Goal: Find specific page/section: Find specific page/section

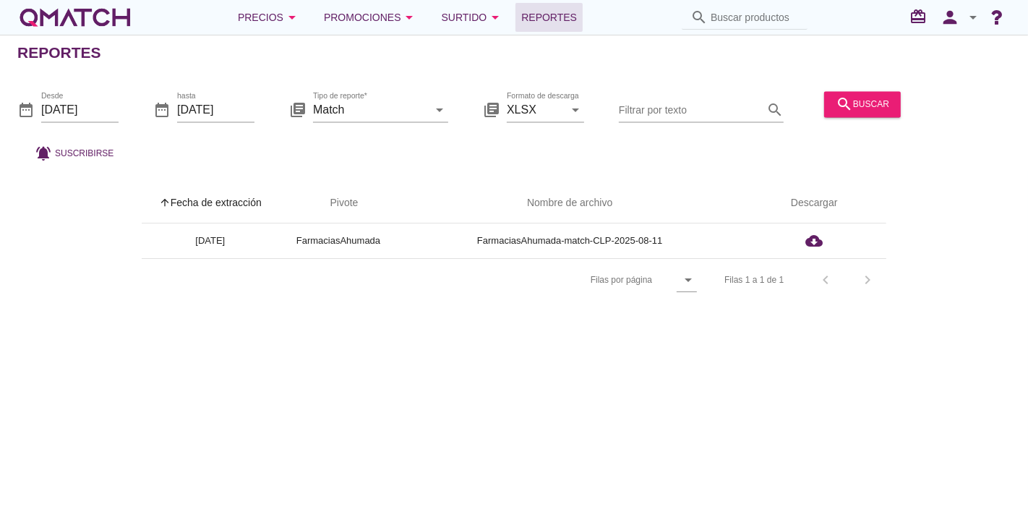
click at [97, 6] on div "white-qmatch-logo" at bounding box center [75, 17] width 116 height 29
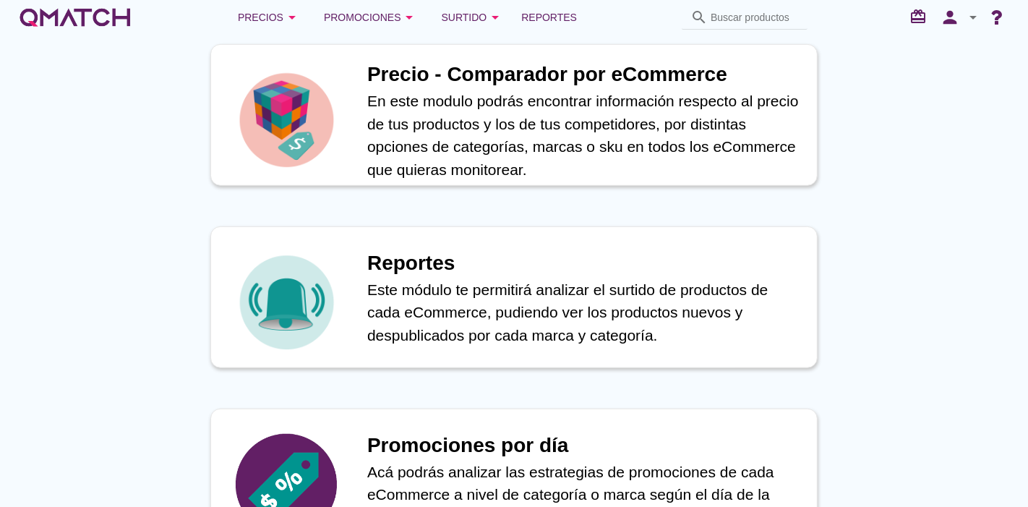
scroll to position [640, 0]
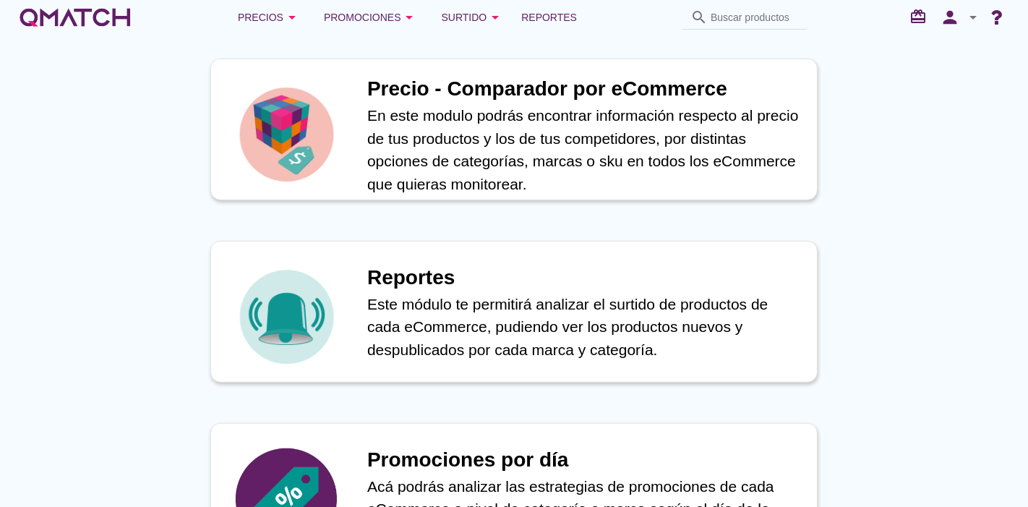
click at [301, 167] on img at bounding box center [286, 134] width 101 height 101
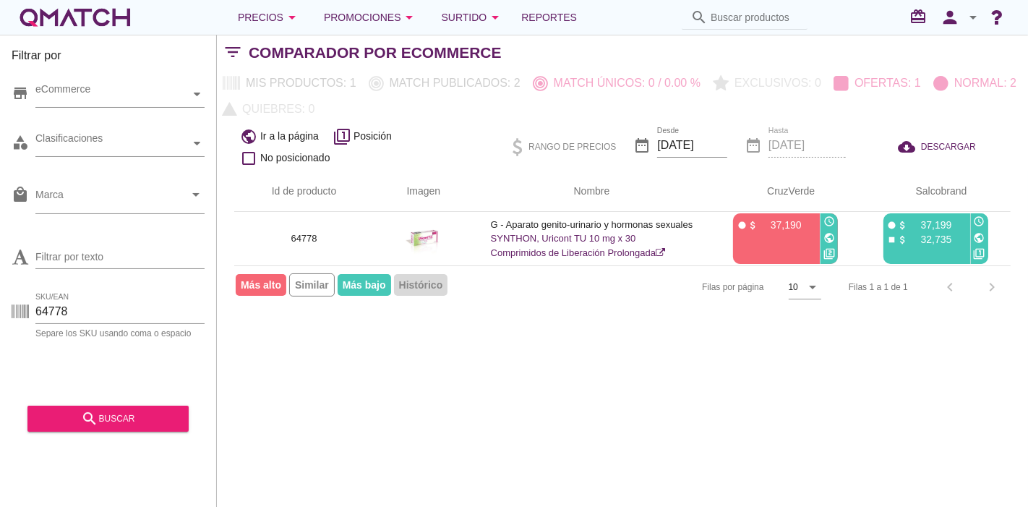
click at [98, 330] on div "Separe los SKU usando coma o espacio" at bounding box center [119, 333] width 169 height 9
drag, startPoint x: 87, startPoint y: 322, endPoint x: 21, endPoint y: 304, distance: 68.4
click at [21, 304] on div "SKU/EAN 64778 Separe los SKU usando [MEDICAL_DATA] o espacio" at bounding box center [108, 314] width 193 height 46
paste input "84495"
click at [67, 428] on button "search buscar" at bounding box center [107, 419] width 161 height 26
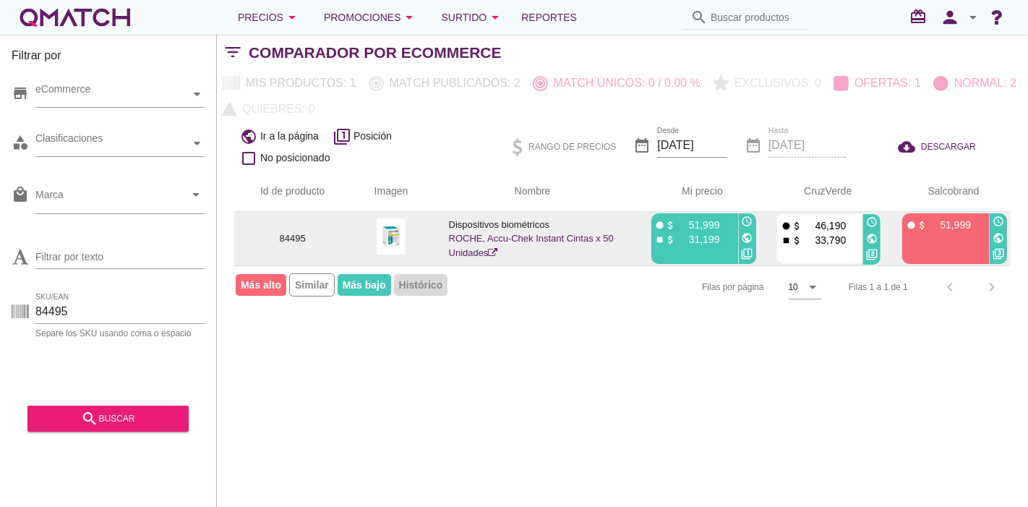
click at [383, 241] on img at bounding box center [391, 236] width 29 height 36
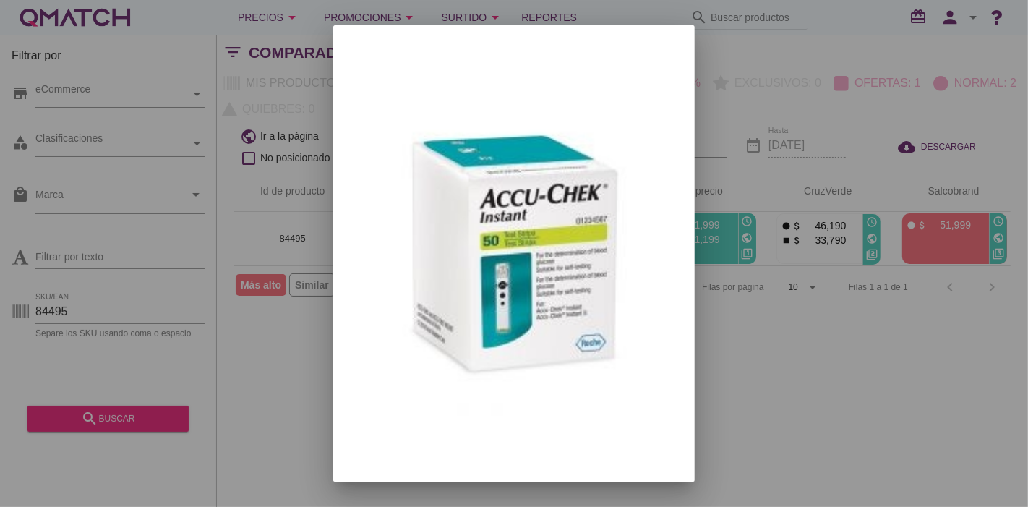
click at [710, 296] on div at bounding box center [514, 253] width 1028 height 507
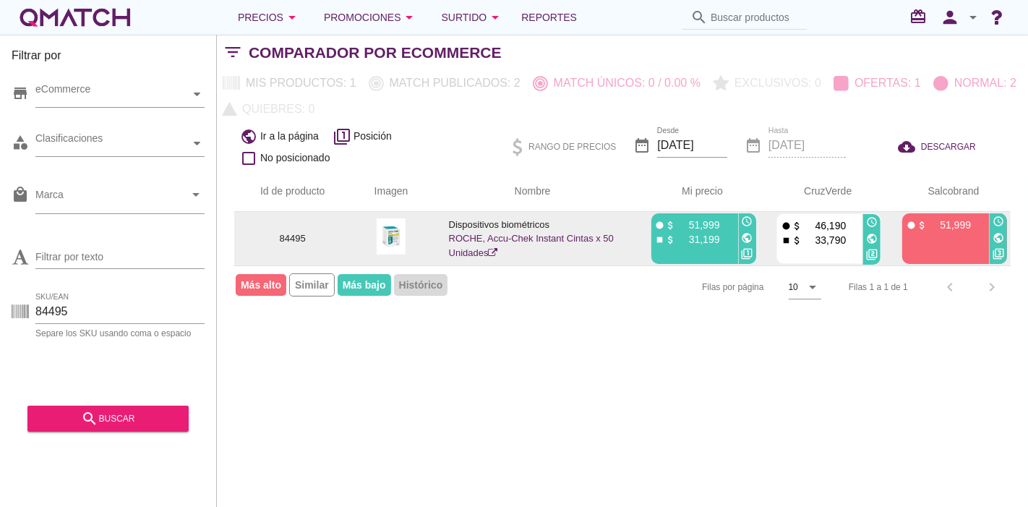
click at [739, 237] on div "public" at bounding box center [747, 238] width 17 height 17
click at [743, 237] on icon "public" at bounding box center [748, 238] width 12 height 12
click at [505, 239] on link "ROCHE, Accu-Chek Instant Cintas x 50 Unidades" at bounding box center [531, 245] width 165 height 25
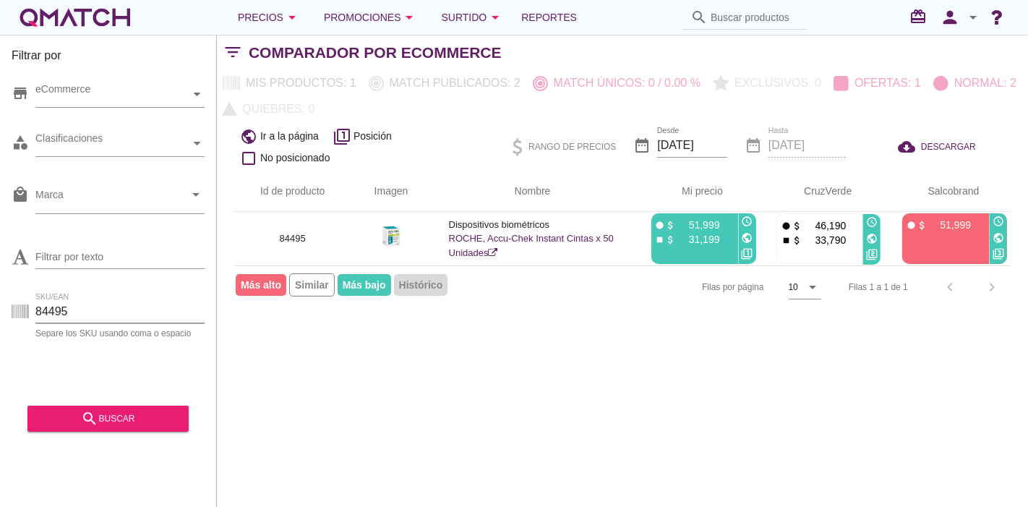
drag, startPoint x: 77, startPoint y: 304, endPoint x: 0, endPoint y: 314, distance: 78.0
click at [0, 314] on div "Filtrar por store eCommerce category Clasificaciones local_mall Marca arrow_dro…" at bounding box center [108, 271] width 217 height 472
paste input "70901"
click at [111, 429] on button "search buscar" at bounding box center [107, 419] width 161 height 26
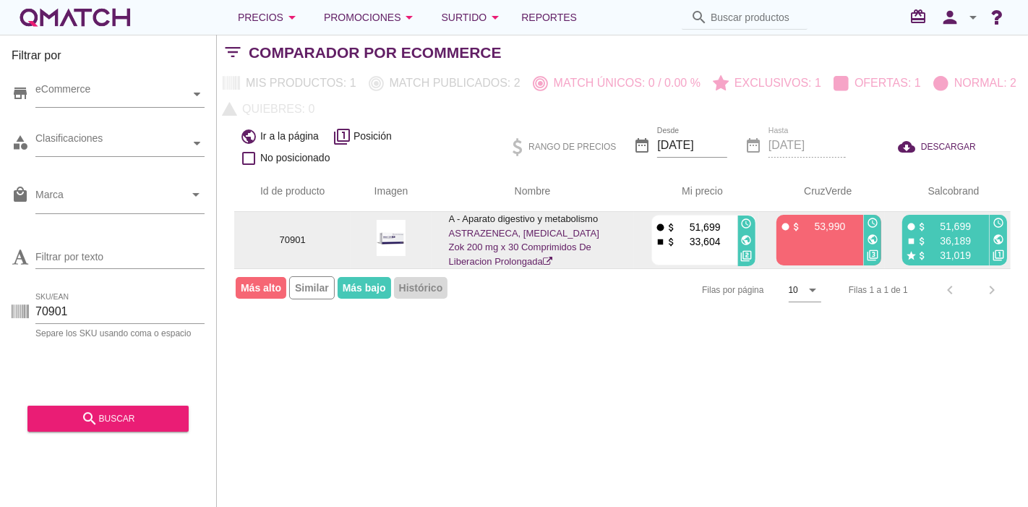
click at [876, 238] on icon "public" at bounding box center [873, 240] width 12 height 12
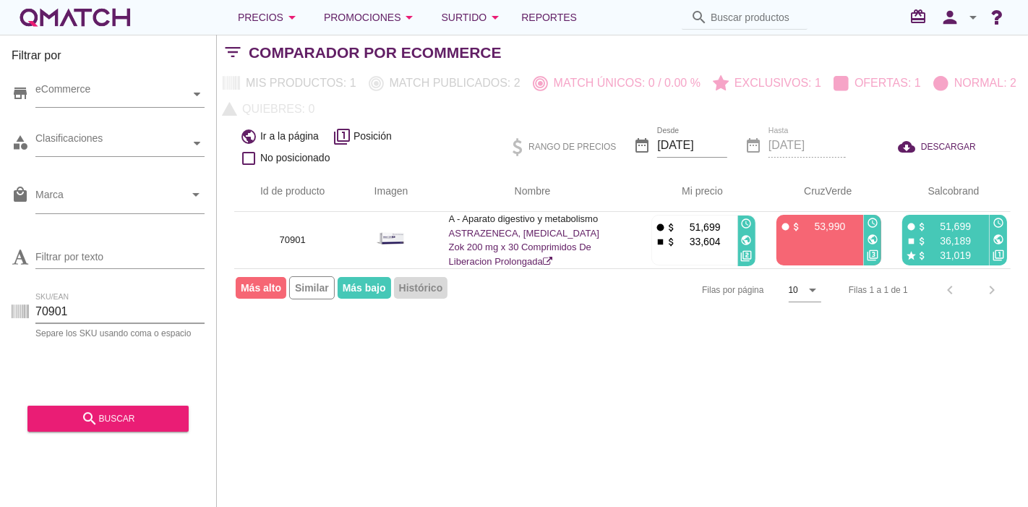
drag, startPoint x: 70, startPoint y: 314, endPoint x: 12, endPoint y: 311, distance: 58.0
click at [12, 311] on div "SKU/EAN 70901 Separe los SKU usando [MEDICAL_DATA] o espacio" at bounding box center [108, 314] width 193 height 46
paste input "43723"
click at [61, 416] on div "search buscar" at bounding box center [108, 418] width 138 height 17
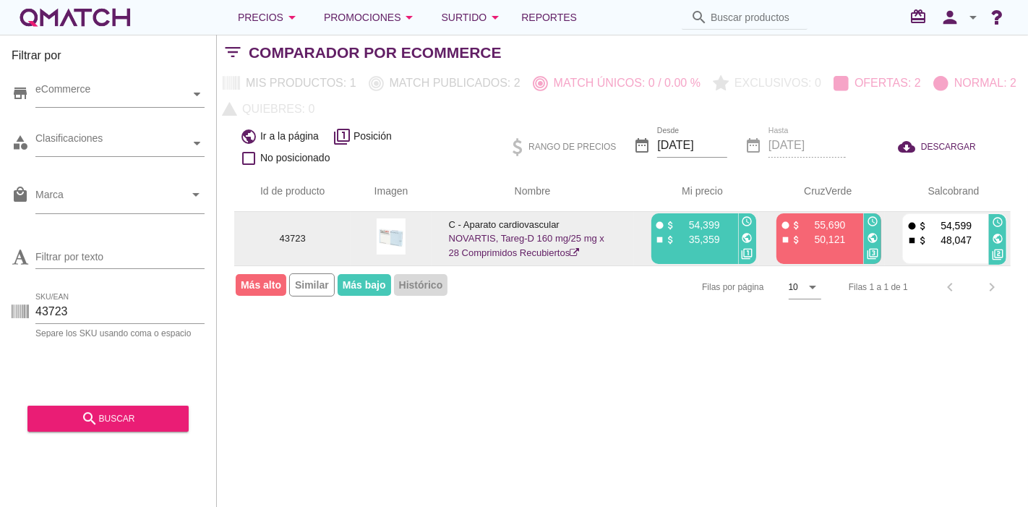
click at [752, 236] on icon "public" at bounding box center [748, 238] width 12 height 12
click at [869, 234] on icon "public" at bounding box center [873, 238] width 12 height 12
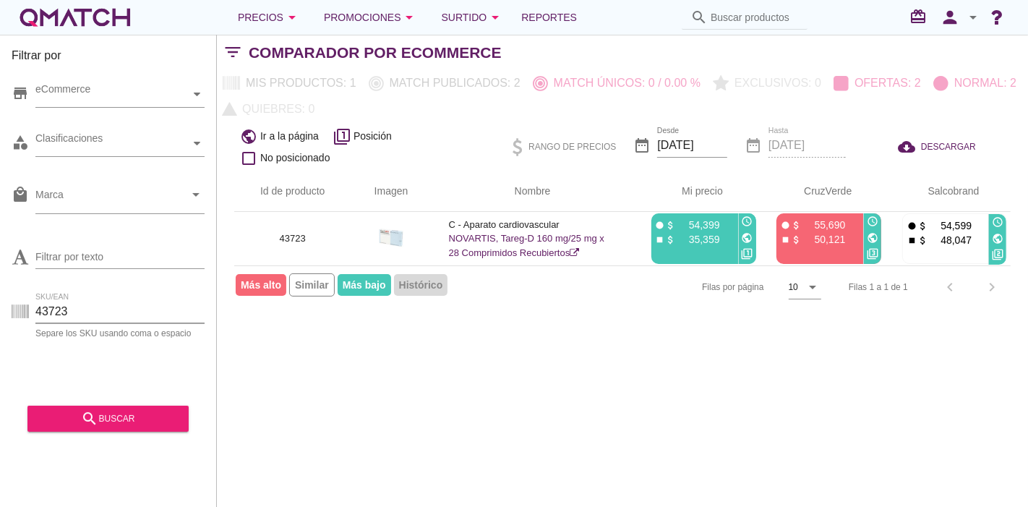
drag, startPoint x: 75, startPoint y: 301, endPoint x: 25, endPoint y: 304, distance: 50.0
click at [25, 304] on div "SKU/EAN 43723 Separe los SKU usando [MEDICAL_DATA] o espacio" at bounding box center [108, 314] width 193 height 46
paste input "91008"
click at [107, 413] on div "search buscar" at bounding box center [108, 418] width 138 height 17
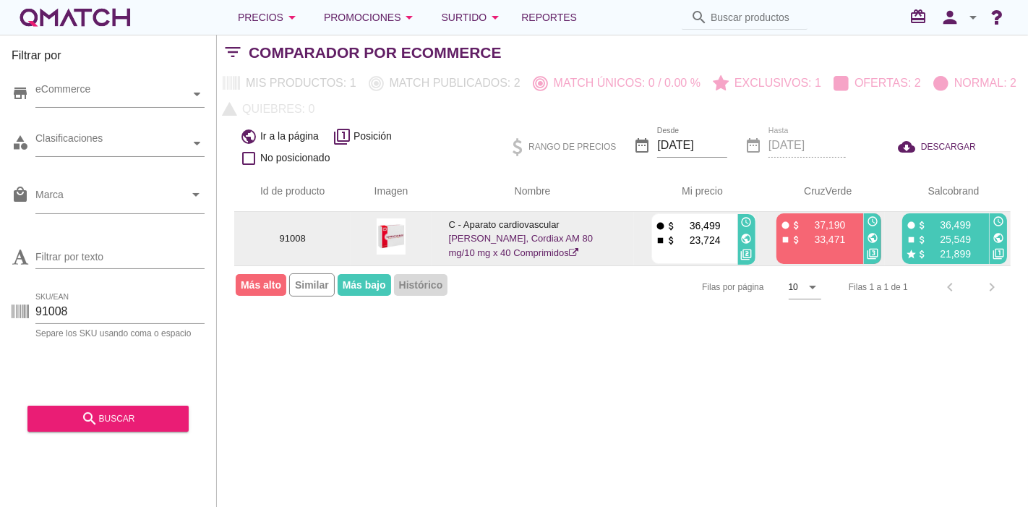
click at [748, 241] on icon "public" at bounding box center [747, 239] width 12 height 12
click at [873, 236] on icon "public" at bounding box center [873, 238] width 12 height 12
click at [869, 234] on icon "public" at bounding box center [873, 238] width 12 height 12
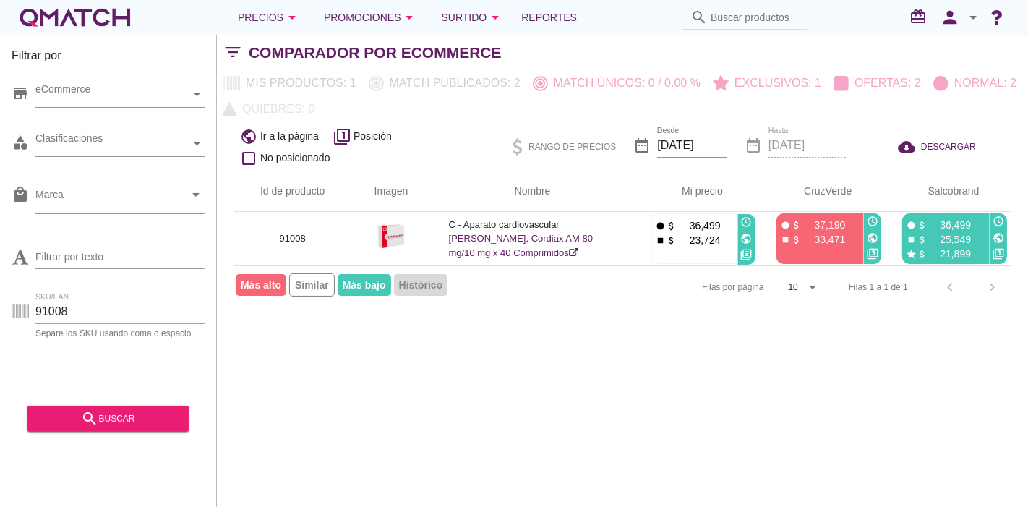
drag, startPoint x: 85, startPoint y: 307, endPoint x: 0, endPoint y: 304, distance: 84.6
click at [0, 304] on div "Filtrar por store eCommerce category Clasificaciones local_mall Marca arrow_dro…" at bounding box center [108, 271] width 217 height 472
paste input "78453"
click at [94, 407] on button "search buscar" at bounding box center [107, 419] width 161 height 26
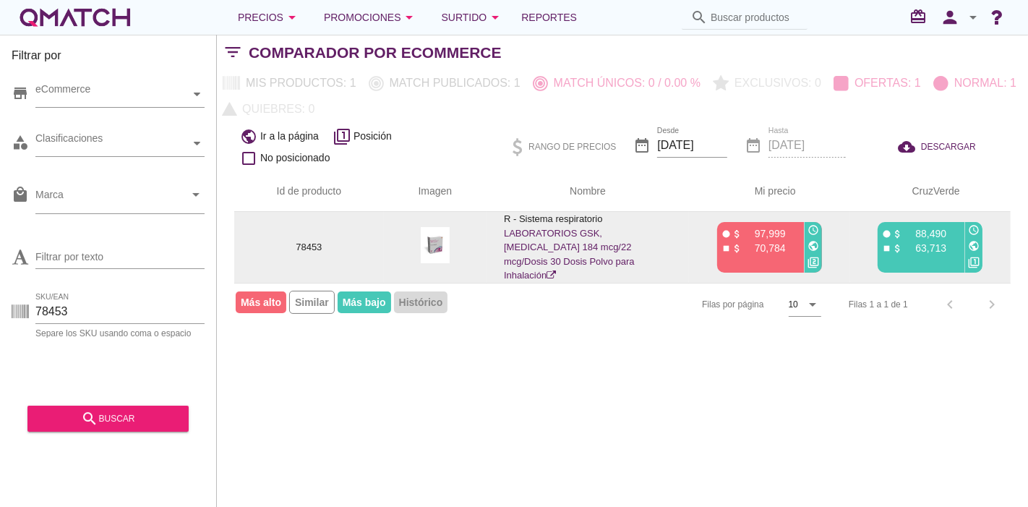
click at [811, 240] on icon "public" at bounding box center [814, 246] width 12 height 12
click at [975, 240] on icon "public" at bounding box center [974, 246] width 12 height 12
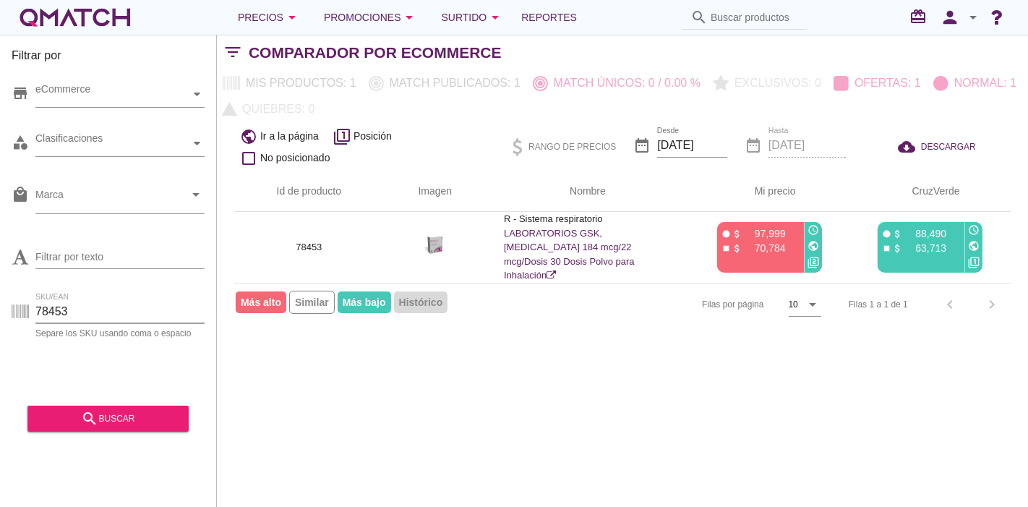
drag, startPoint x: 81, startPoint y: 321, endPoint x: 6, endPoint y: 314, distance: 75.5
click at [6, 314] on div "Filtrar por store eCommerce category Clasificaciones local_mall Marca arrow_dro…" at bounding box center [108, 271] width 217 height 472
type input "v"
paste input "87761"
click at [124, 418] on div "search buscar" at bounding box center [108, 418] width 138 height 17
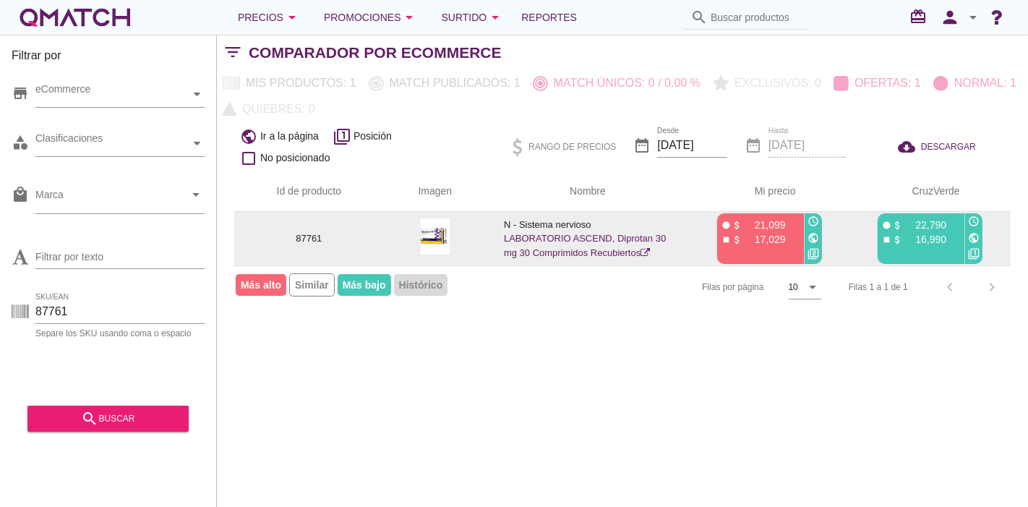
click at [810, 236] on icon "public" at bounding box center [814, 238] width 12 height 12
click at [969, 236] on icon "public" at bounding box center [974, 238] width 12 height 12
click at [532, 249] on link "LABORATORIO ASCEND, Diprotan 30 mg 30 Comprimidos Recubiertos" at bounding box center [585, 245] width 162 height 25
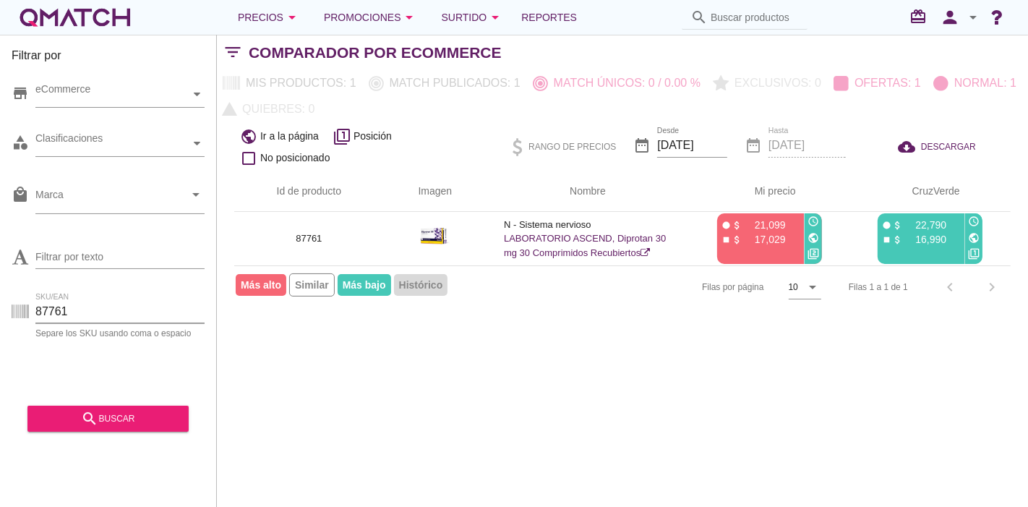
drag, startPoint x: 86, startPoint y: 316, endPoint x: 0, endPoint y: 300, distance: 87.5
drag, startPoint x: 0, startPoint y: 300, endPoint x: 72, endPoint y: 311, distance: 72.4
click at [72, 311] on input "87761" at bounding box center [119, 311] width 169 height 23
click at [72, 307] on input "87761" at bounding box center [119, 311] width 169 height 23
drag, startPoint x: 72, startPoint y: 312, endPoint x: 27, endPoint y: 310, distance: 45.6
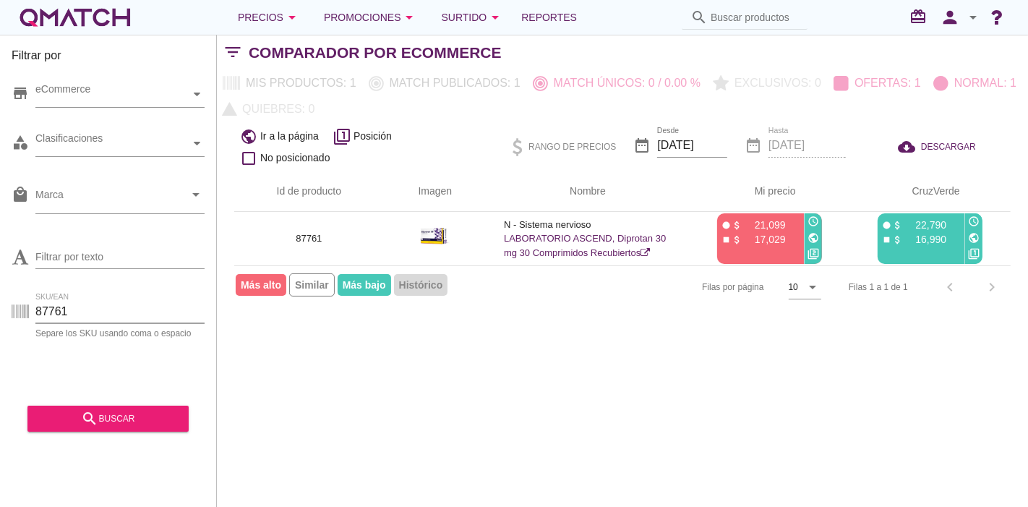
click at [27, 310] on div "SKU/EAN 87761 Separe los SKU usando [MEDICAL_DATA] o espacio" at bounding box center [108, 314] width 193 height 46
paste input "4495"
type input "84495"
click at [86, 410] on icon "search" at bounding box center [89, 418] width 17 height 17
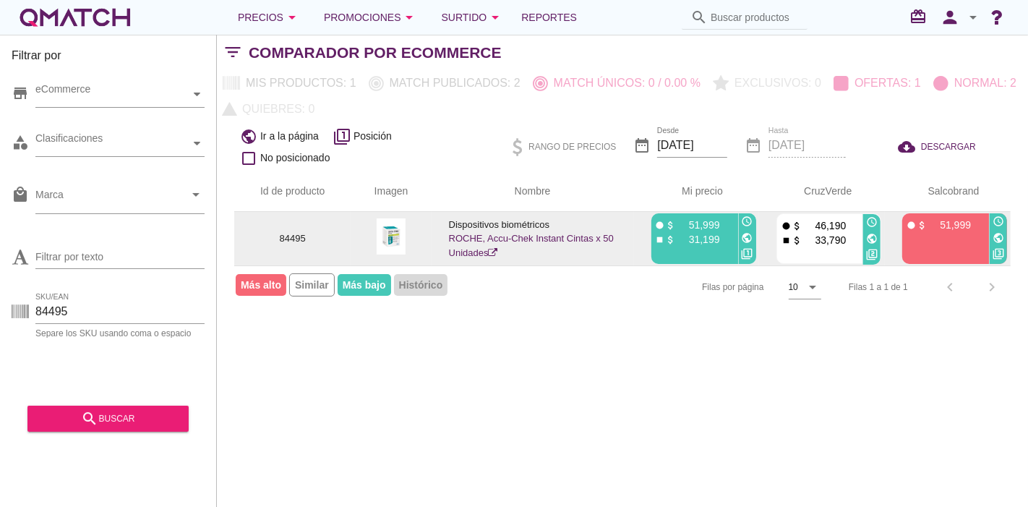
click at [872, 236] on icon "public" at bounding box center [872, 239] width 12 height 12
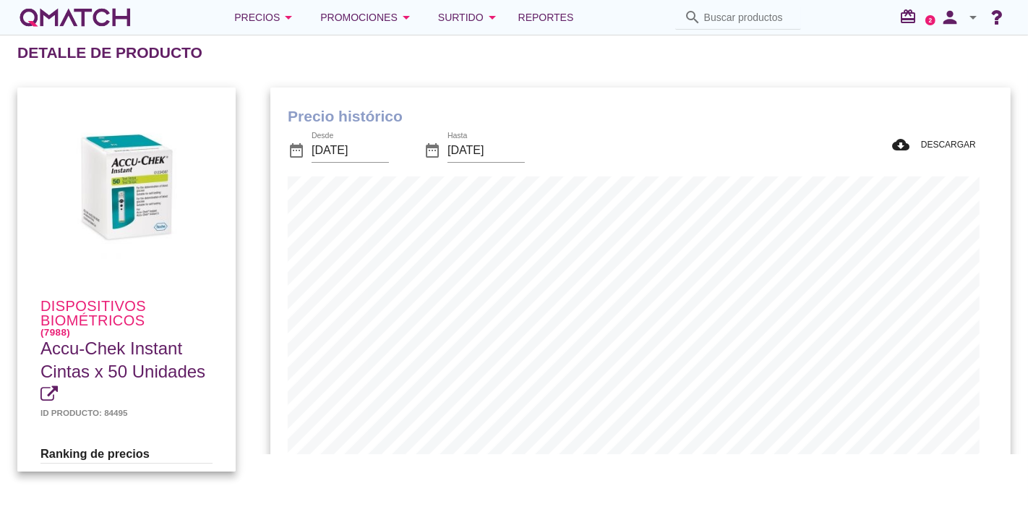
scroll to position [422, 726]
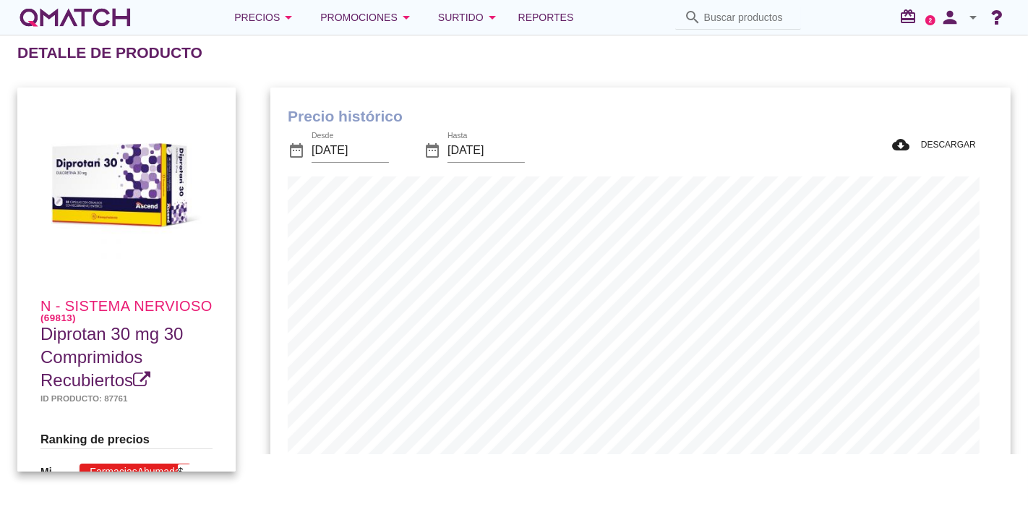
scroll to position [474, 726]
